Goal: Find specific page/section: Find specific page/section

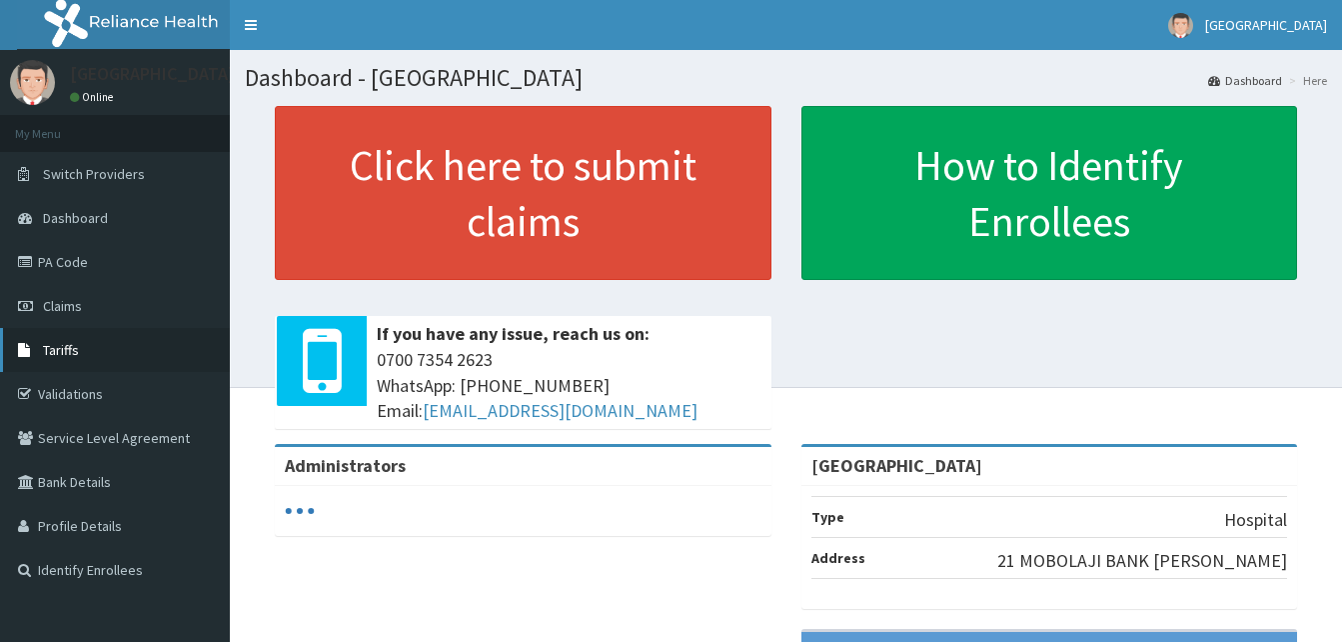
click at [71, 355] on span "Tariffs" at bounding box center [61, 350] width 36 height 18
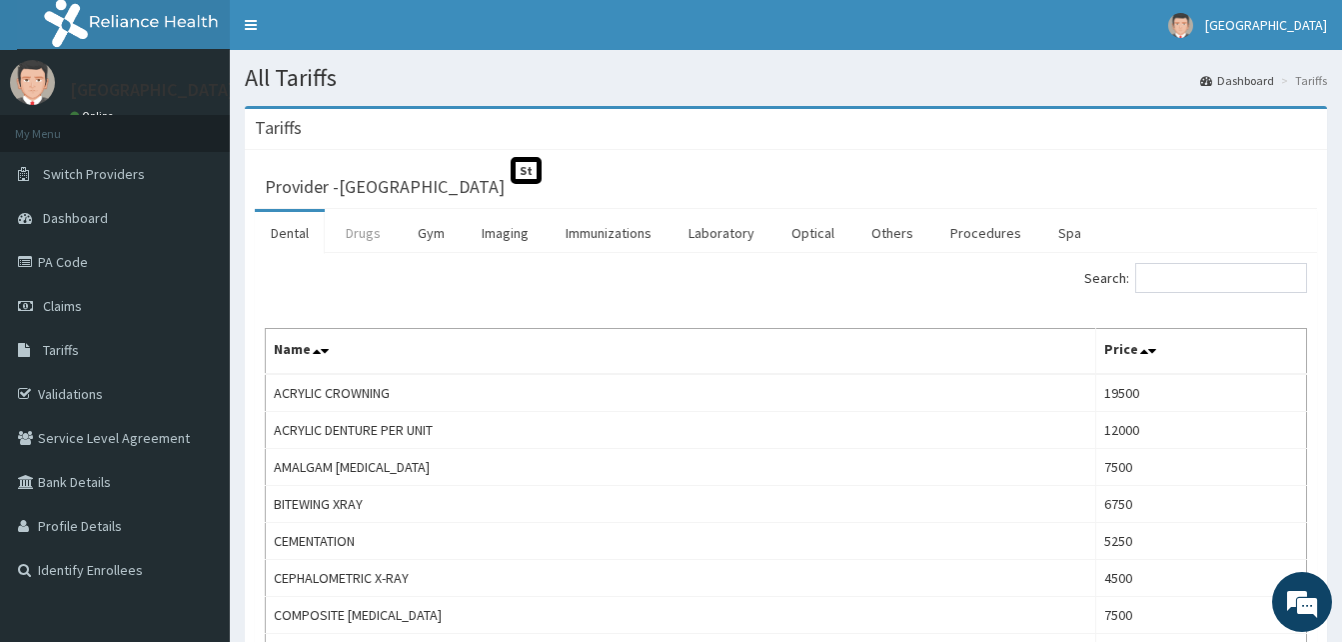
click at [372, 241] on link "Drugs" at bounding box center [363, 233] width 67 height 42
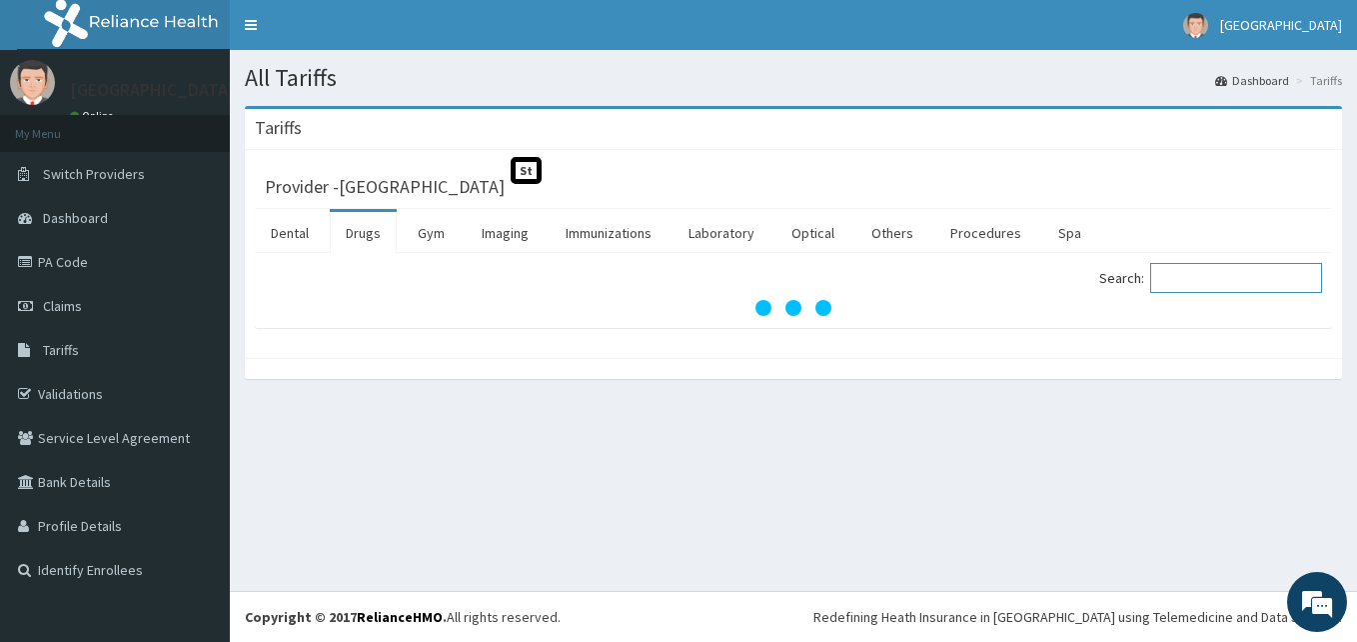
click at [1245, 276] on input "Search:" at bounding box center [1236, 278] width 172 height 30
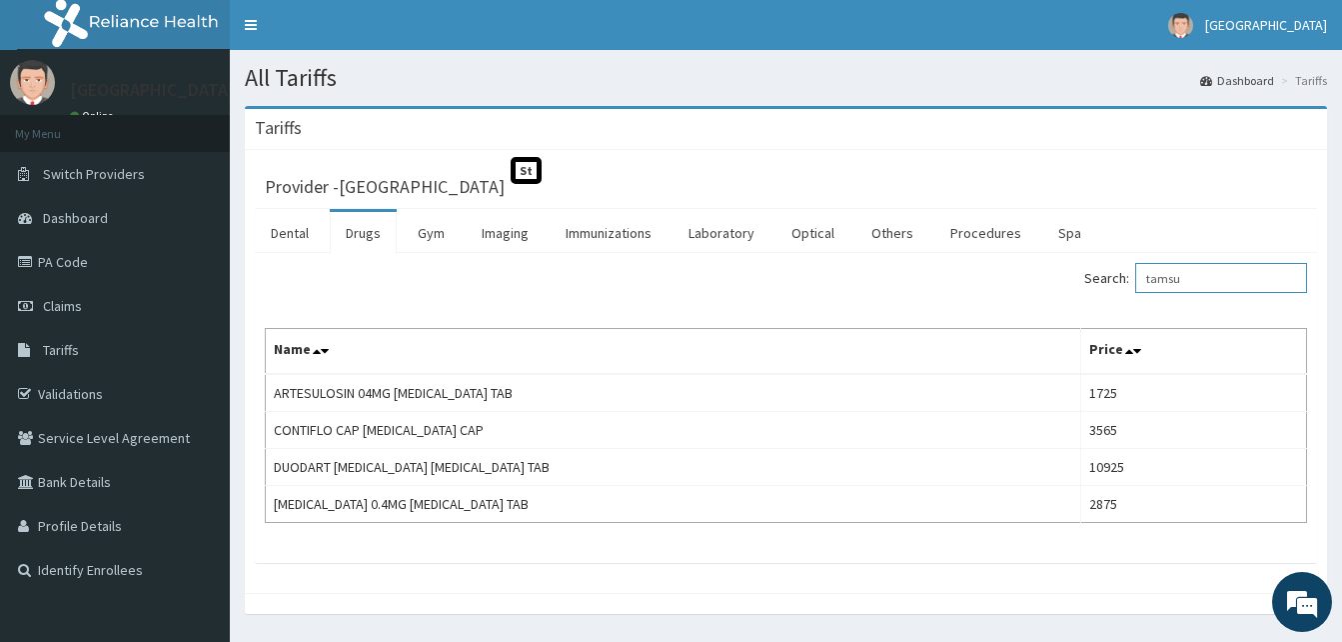
type input "tamsu"
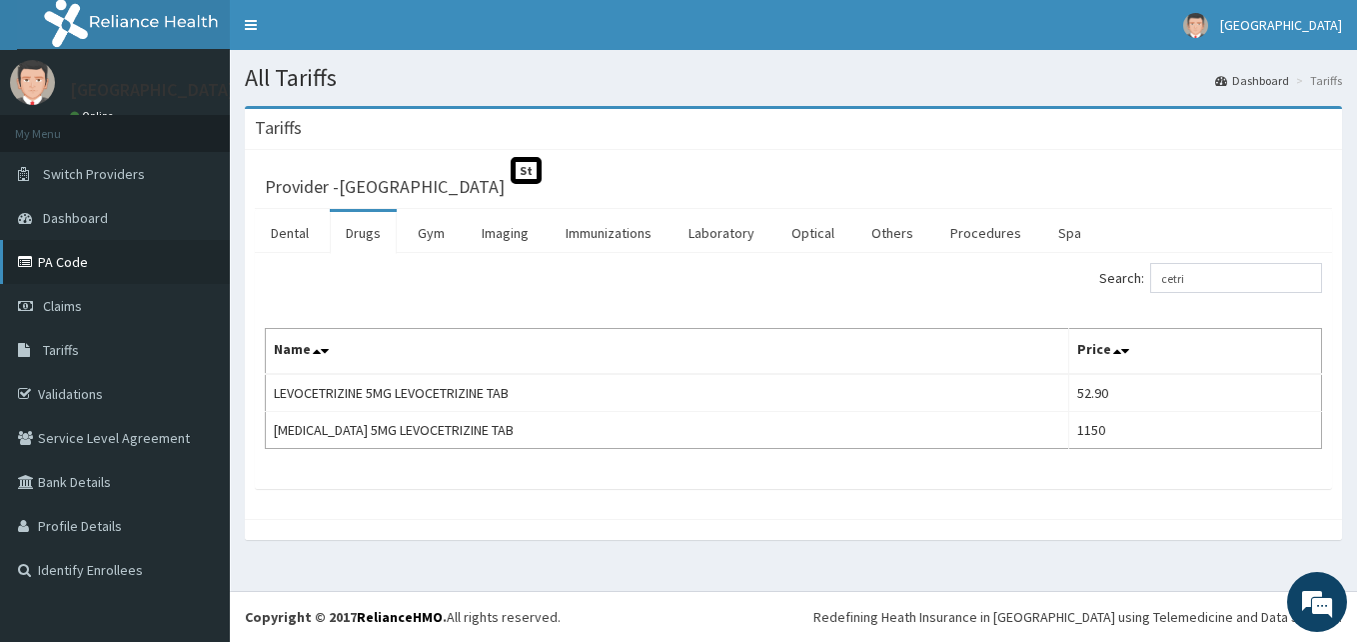
click at [60, 262] on link "PA Code" at bounding box center [115, 262] width 230 height 44
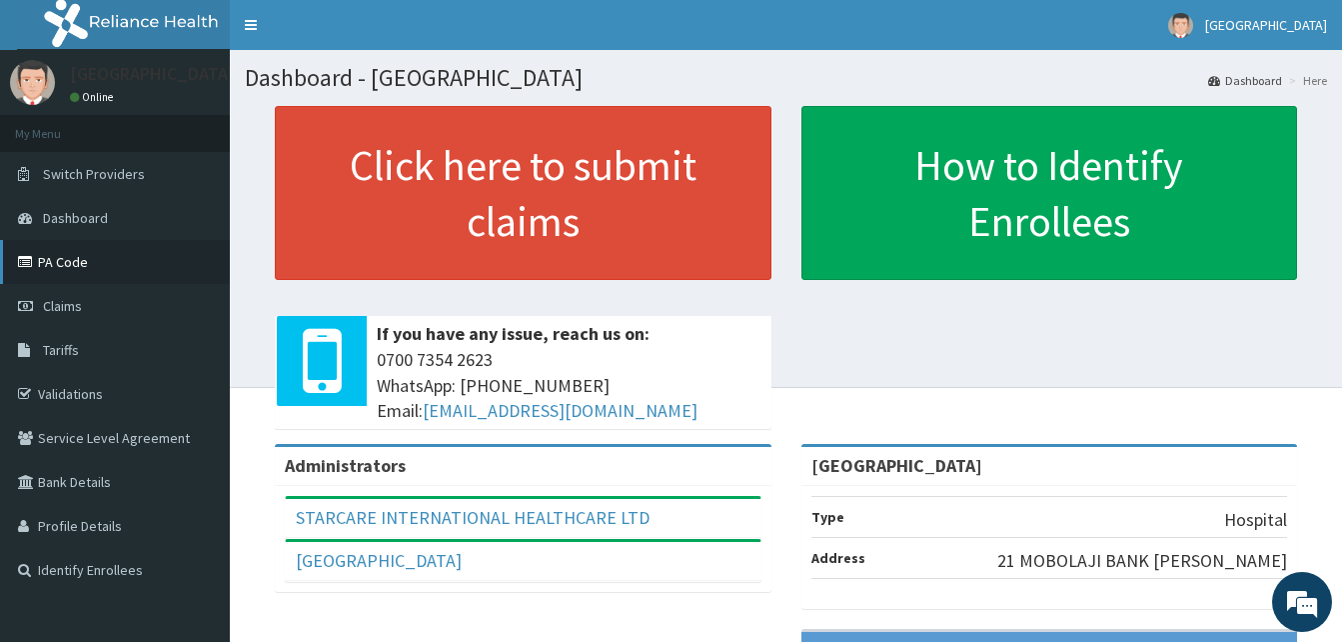
click at [33, 264] on icon at bounding box center [28, 262] width 20 height 14
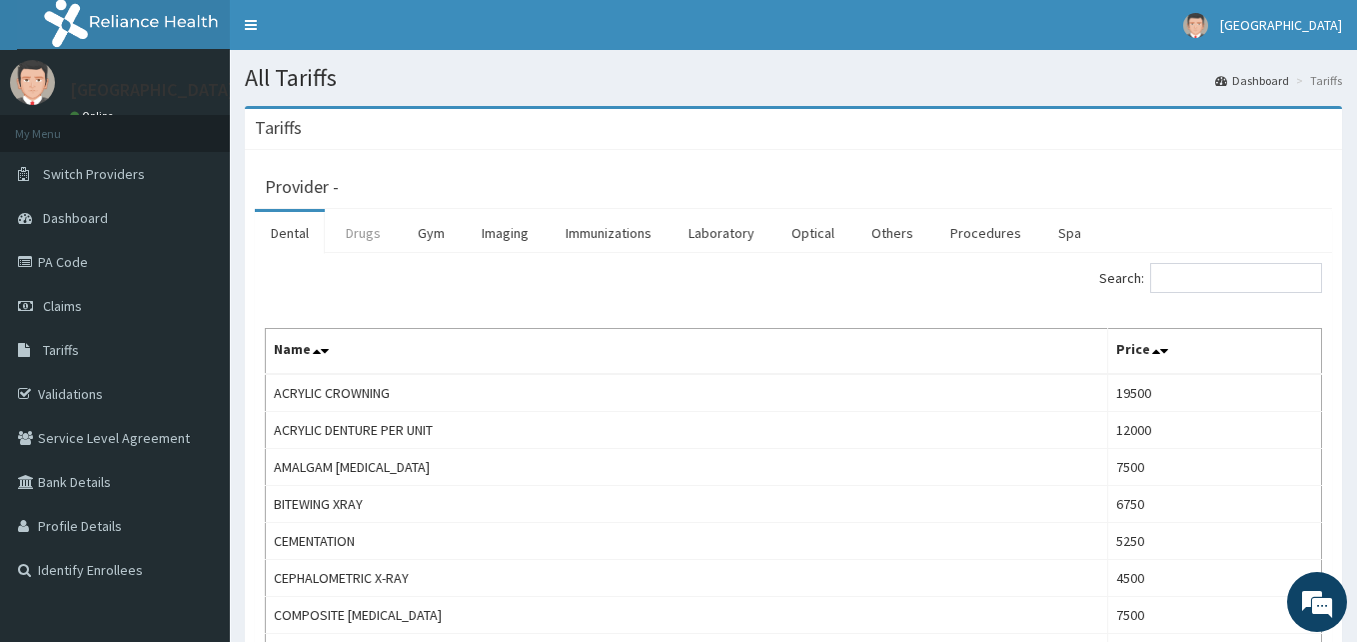
click at [365, 236] on link "Drugs" at bounding box center [363, 233] width 67 height 42
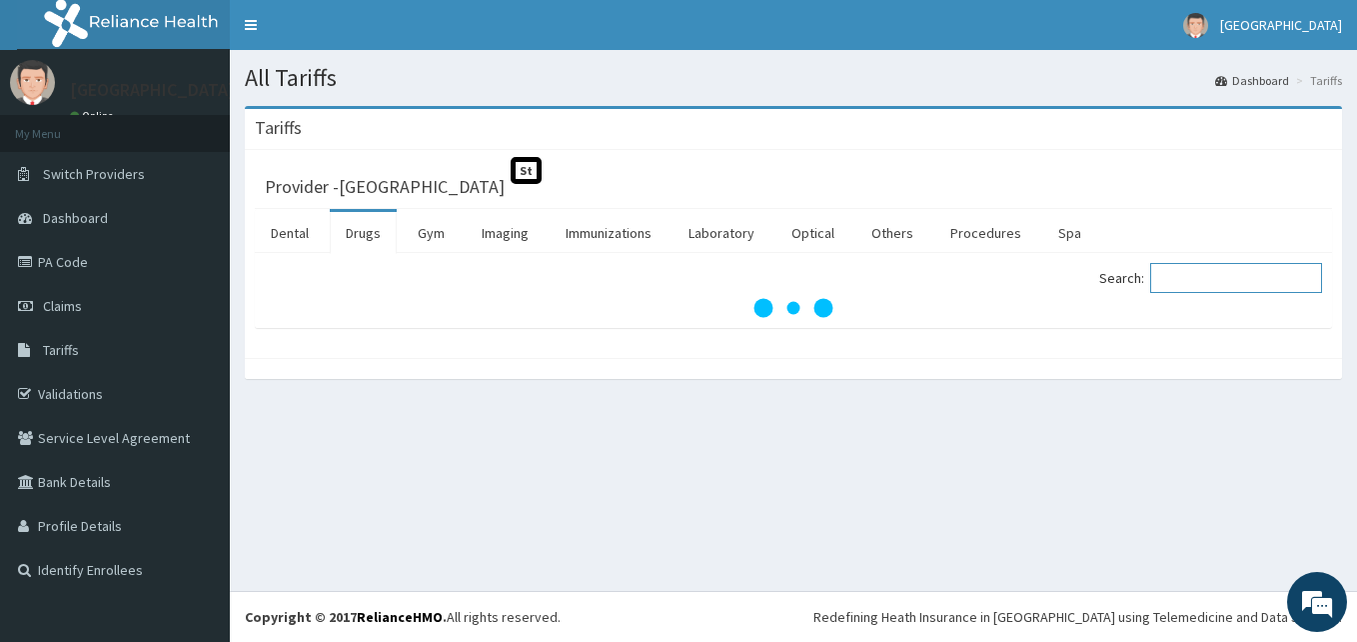
click at [1246, 291] on input "Search:" at bounding box center [1236, 278] width 172 height 30
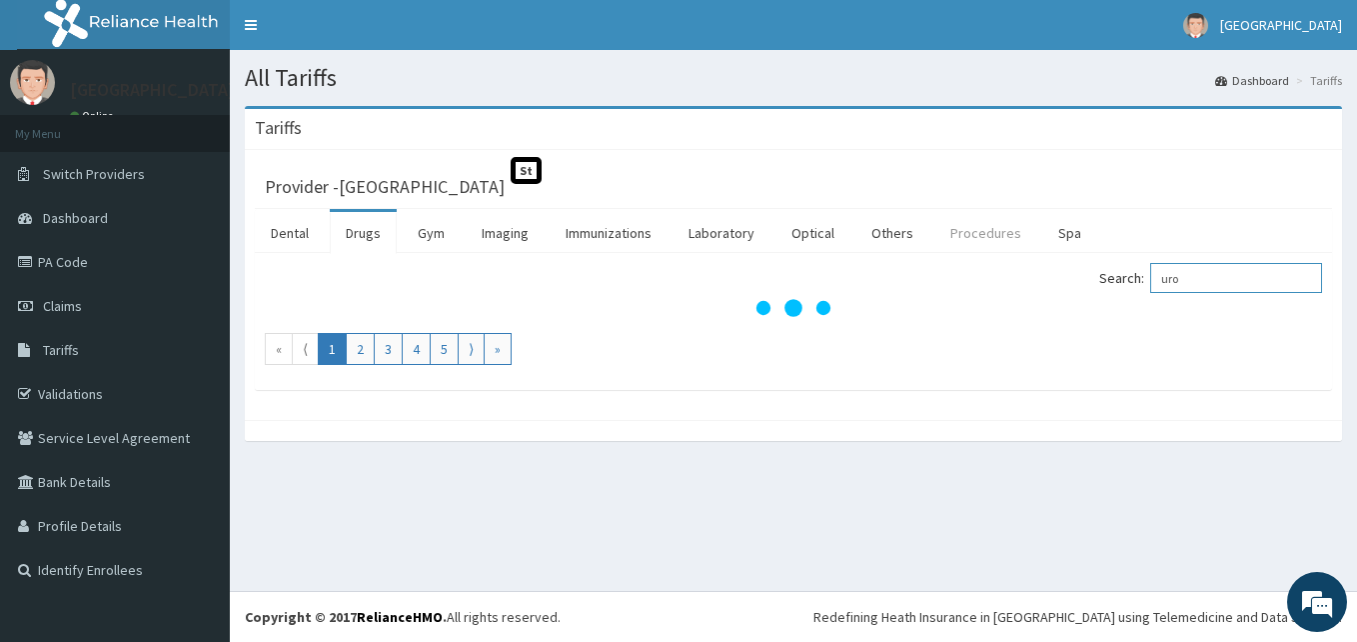
type input "uro"
click at [977, 238] on link "Procedures" at bounding box center [985, 233] width 103 height 42
click at [1204, 273] on input "Search:" at bounding box center [1236, 278] width 172 height 30
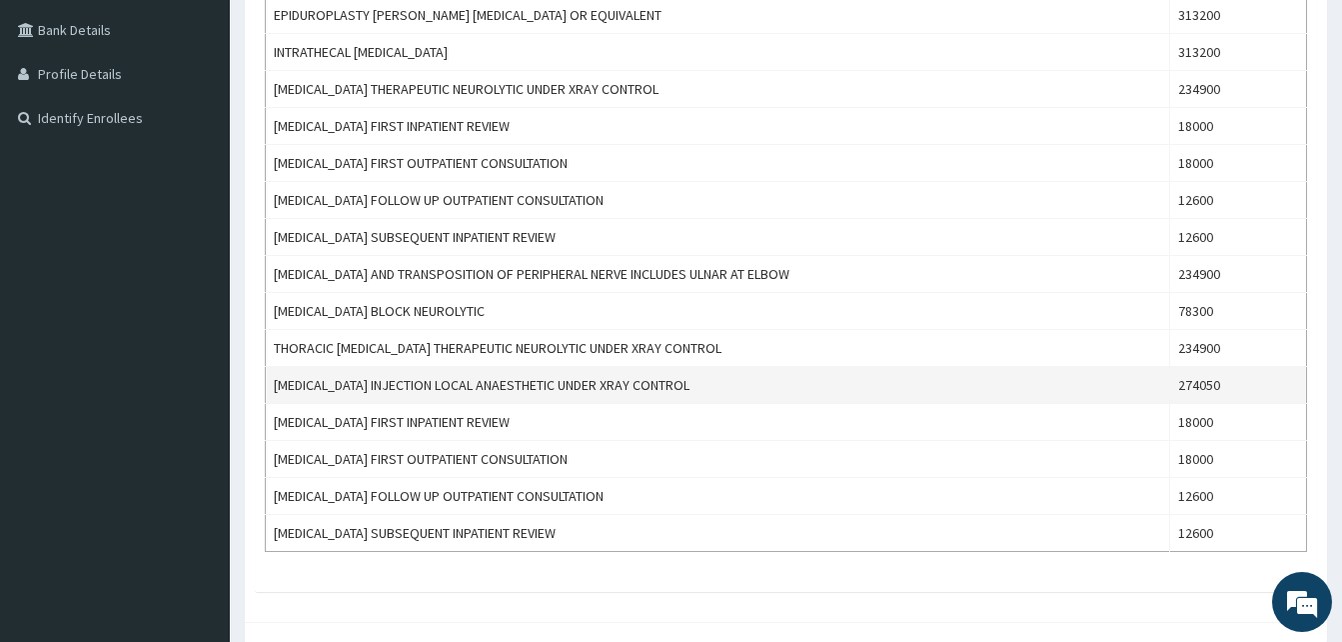
scroll to position [500, 0]
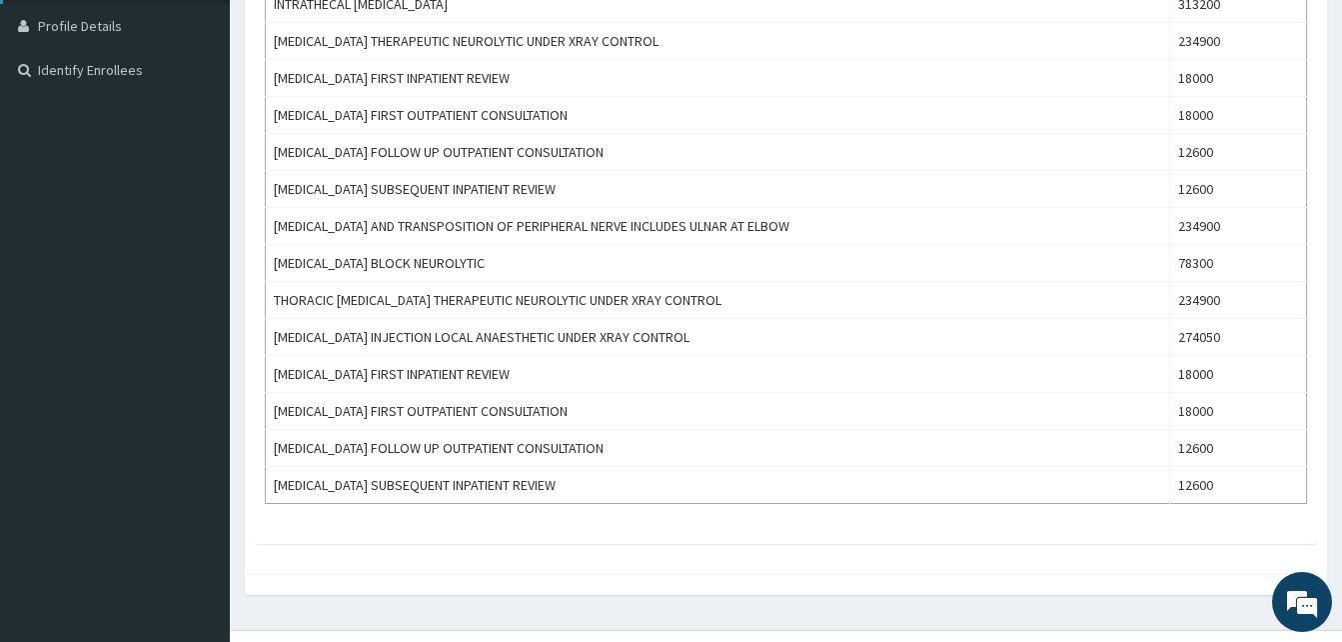
type input "urol"
